Goal: Task Accomplishment & Management: Manage account settings

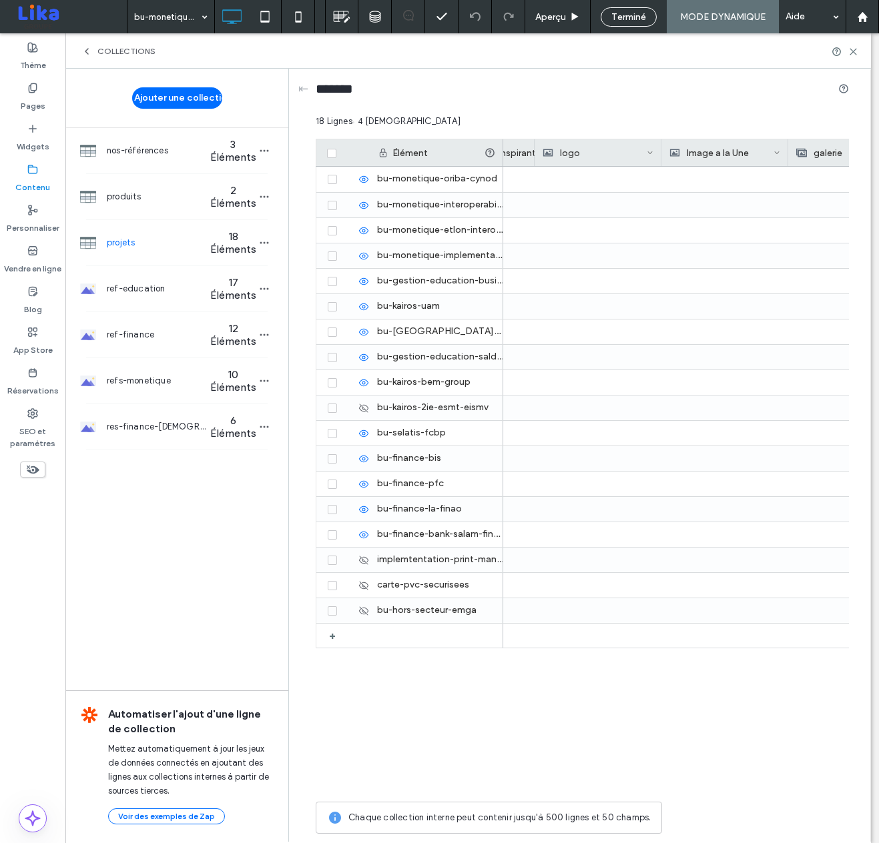
scroll to position [0, 1490]
click at [457, 57] on div "COLLECTIONS" at bounding box center [467, 50] width 805 height 35
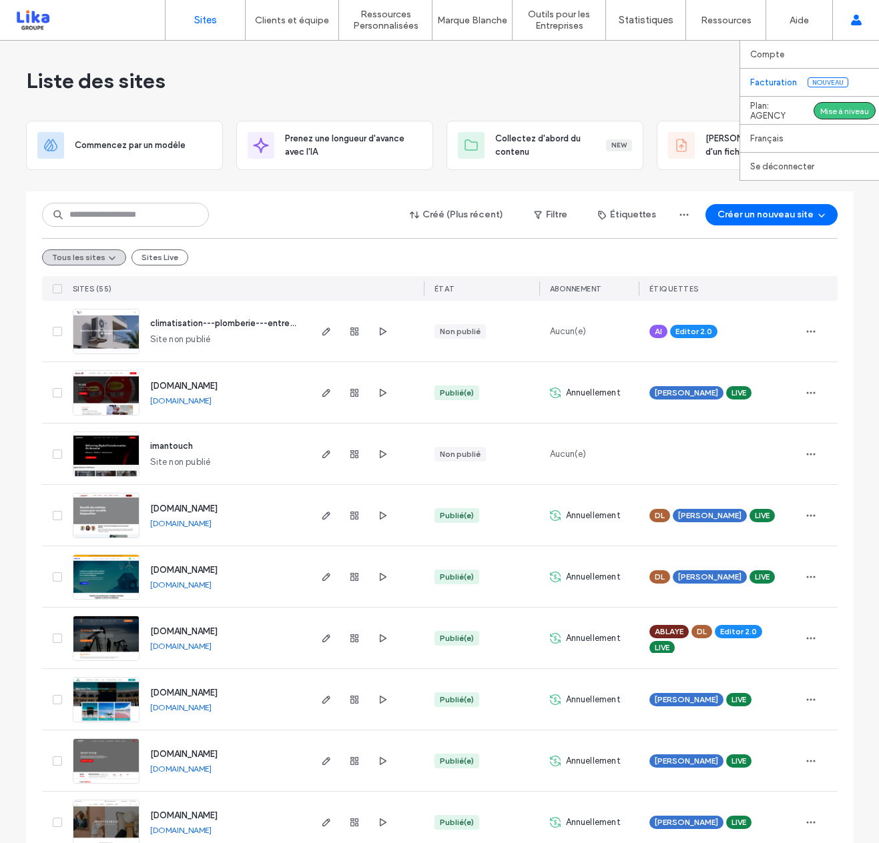
click at [833, 82] on span "Nouveau" at bounding box center [827, 82] width 41 height 10
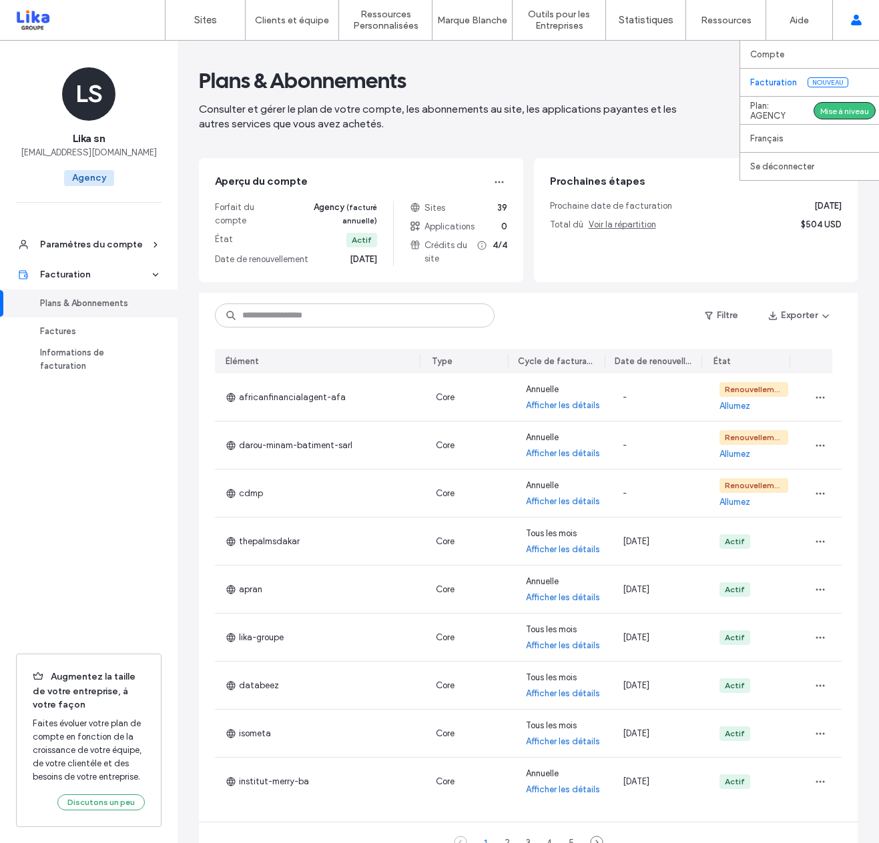
click at [781, 106] on label "Plan: AGENCY" at bounding box center [776, 111] width 53 height 20
click at [837, 109] on div "Mise à niveau" at bounding box center [844, 110] width 62 height 17
drag, startPoint x: 790, startPoint y: 279, endPoint x: 867, endPoint y: 282, distance: 77.4
click at [797, 279] on div "Prochaines étapes Prochaine date de facturation [DATE] Total dû Voir la réparti…" at bounding box center [696, 220] width 324 height 124
